Goal: Information Seeking & Learning: Learn about a topic

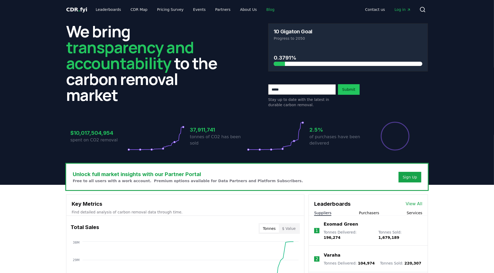
click at [263, 8] on link "Blog" at bounding box center [270, 10] width 17 height 10
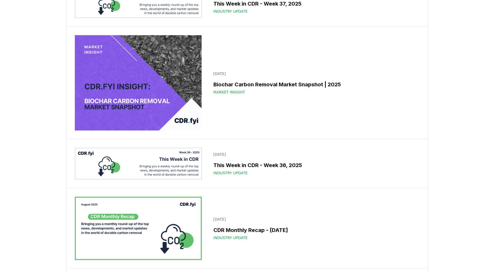
scroll to position [241, 0]
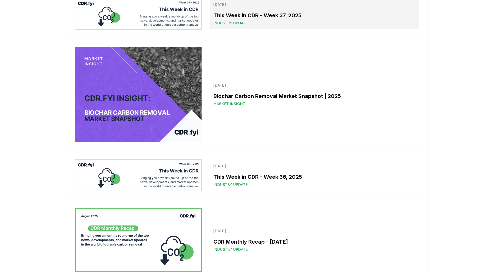
click at [245, 19] on h3 "This Week in CDR - Week 37, 2025" at bounding box center [315, 15] width 203 height 8
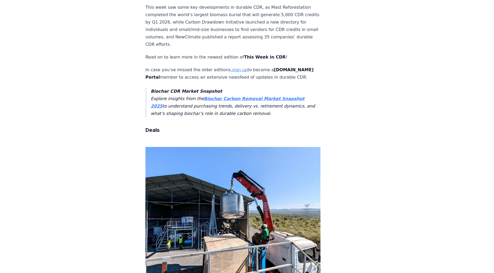
scroll to position [288, 0]
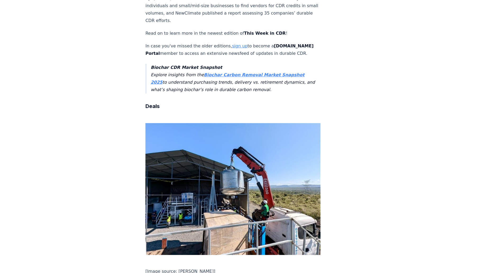
drag, startPoint x: 194, startPoint y: 183, endPoint x: 145, endPoint y: 158, distance: 55.1
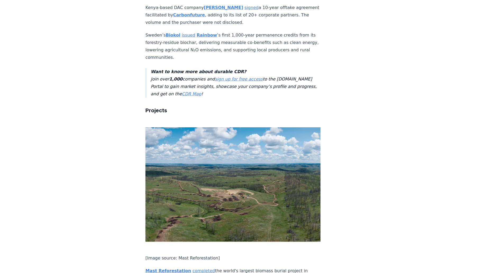
scroll to position [577, 0]
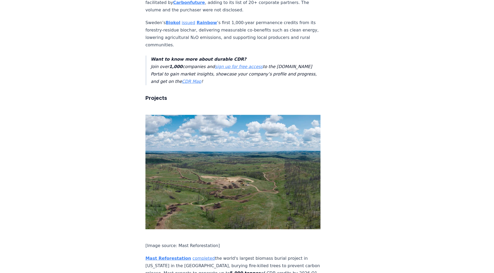
drag, startPoint x: 264, startPoint y: 130, endPoint x: 138, endPoint y: 116, distance: 127.3
copy p "Green Carbon partnered with Varhad Capital and Carbonfuture on one of India’s l…"
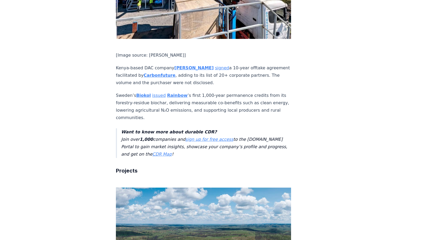
scroll to position [508, 0]
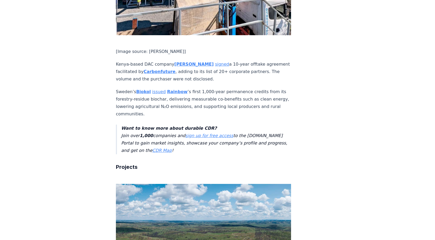
drag, startPoint x: 383, startPoint y: 151, endPoint x: 366, endPoint y: 154, distance: 17.4
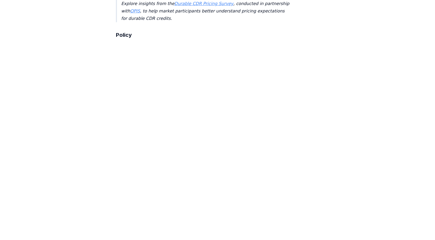
scroll to position [1143, 0]
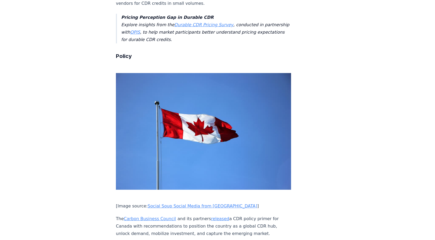
drag, startPoint x: 144, startPoint y: 208, endPoint x: 115, endPoint y: 184, distance: 37.6
click at [115, 184] on div "[DATE] This Week in CDR - Week 37, 2025 We are back with another edition of Thi…" at bounding box center [217, 92] width 371 height 2432
copy p "NewClimate published a report assessing 35 companies’ durable CDR efforts, urgi…"
click at [416, 168] on div "[DATE] This Week in CDR - Week 37, 2025 We are back with another edition of Thi…" at bounding box center [217, 113] width 435 height 2474
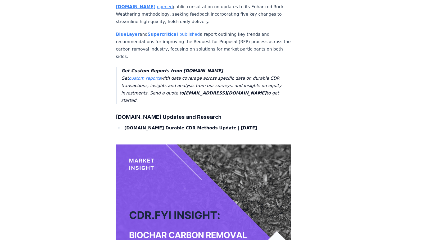
scroll to position [1472, 0]
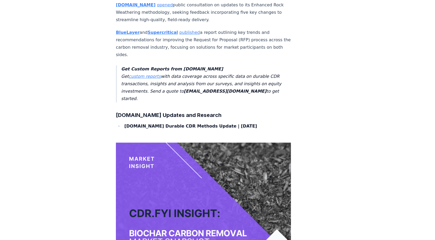
drag, startPoint x: 137, startPoint y: 130, endPoint x: 112, endPoint y: 104, distance: 35.8
click at [187, 35] on link "published" at bounding box center [189, 32] width 21 height 5
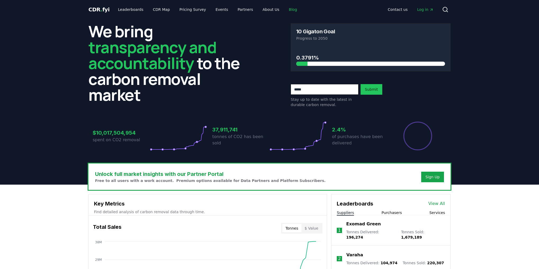
click at [285, 11] on link "Blog" at bounding box center [293, 10] width 17 height 10
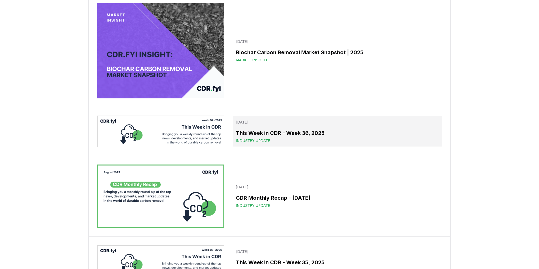
scroll to position [318, 0]
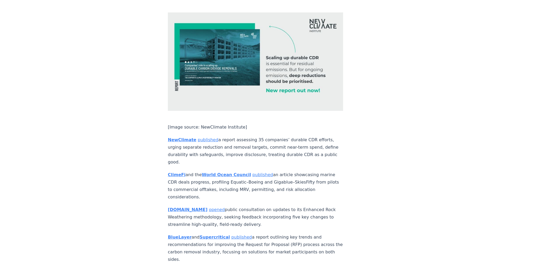
scroll to position [1630, 0]
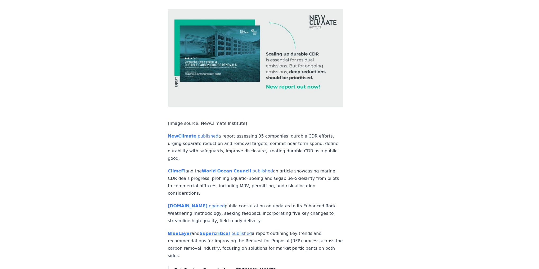
drag, startPoint x: 211, startPoint y: 53, endPoint x: 166, endPoint y: 29, distance: 50.9
copy p "This week, we released the Biochar Carbon Removal Market Snapshot 2025 , in whi…"
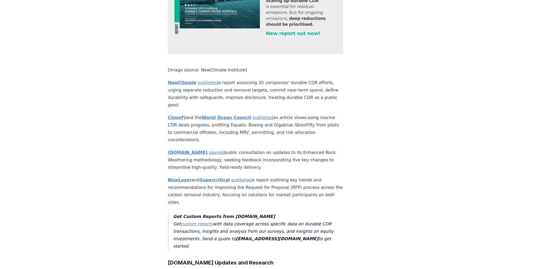
scroll to position [1624, 0]
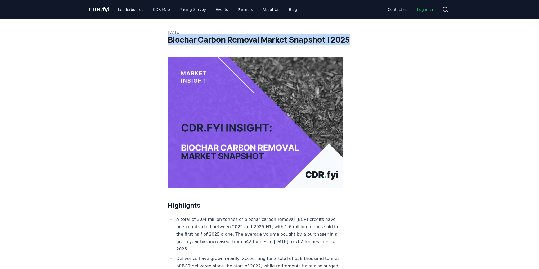
drag, startPoint x: 180, startPoint y: 40, endPoint x: 354, endPoint y: 40, distance: 173.9
copy h1 "Biochar Carbon Removal Market Snapshot | 2025"
